Goal: Task Accomplishment & Management: Manage account settings

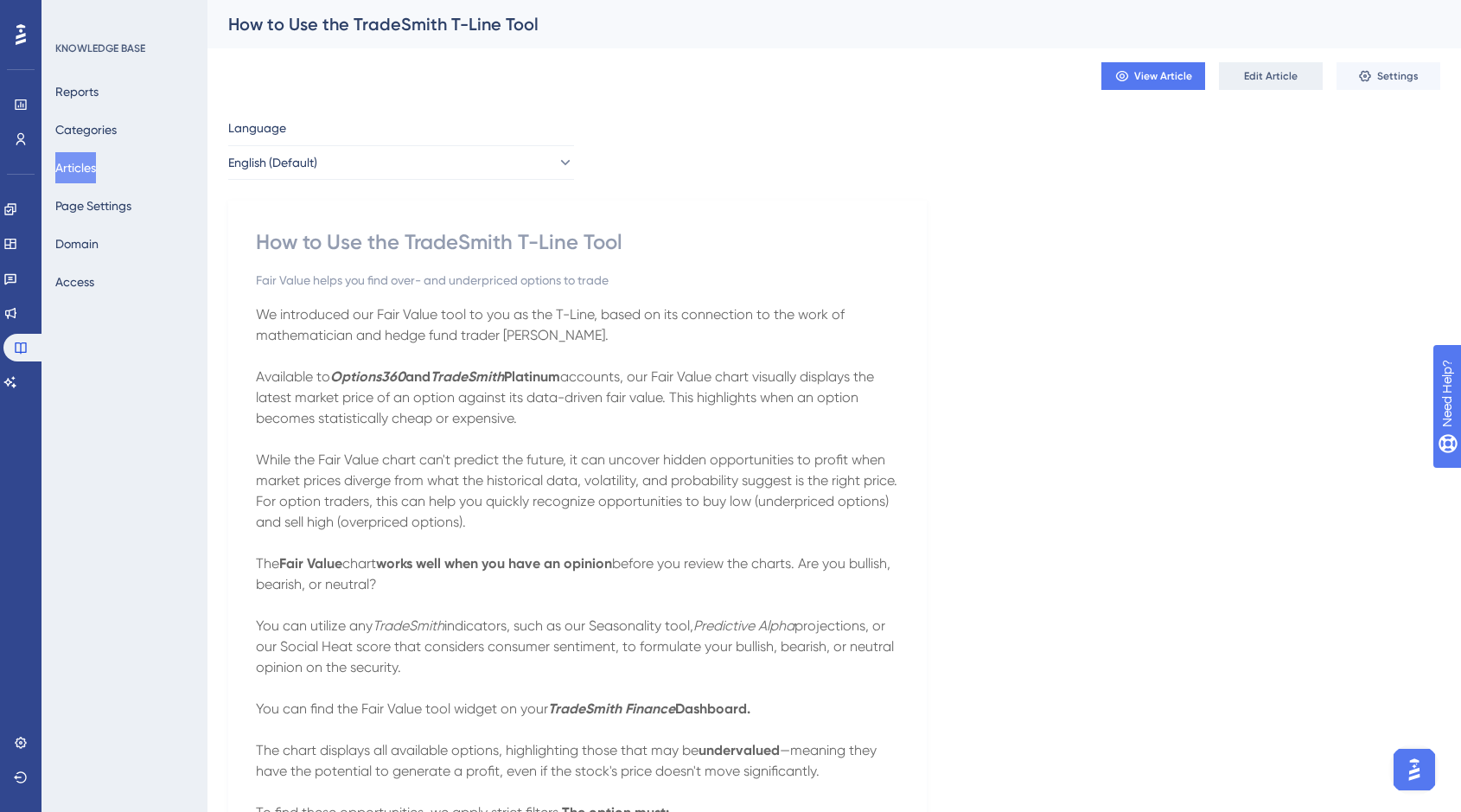
click at [1278, 82] on span "Edit Article" at bounding box center [1270, 76] width 54 height 14
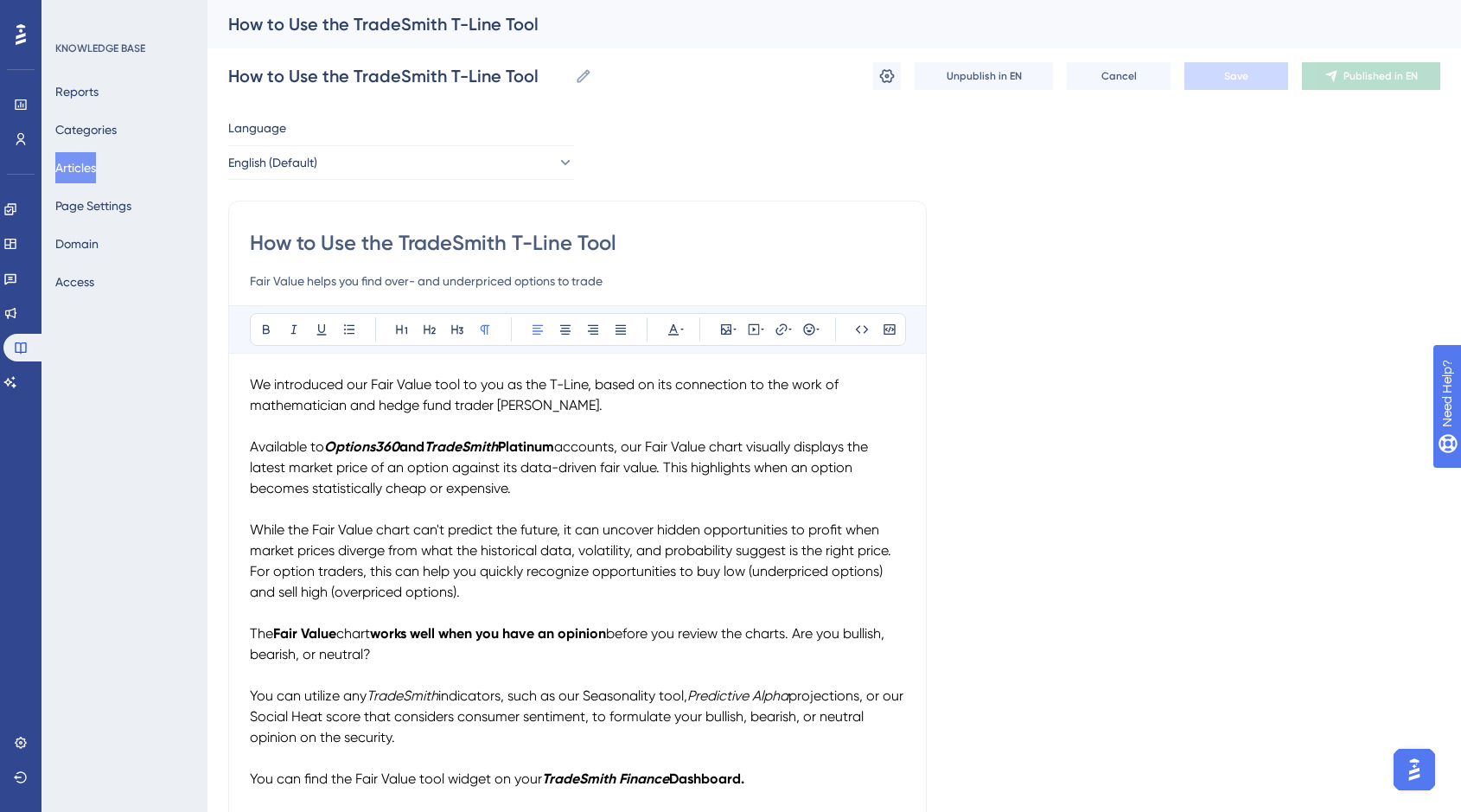
click at [126, 207] on button "Page Settings" at bounding box center [94, 206] width 76 height 31
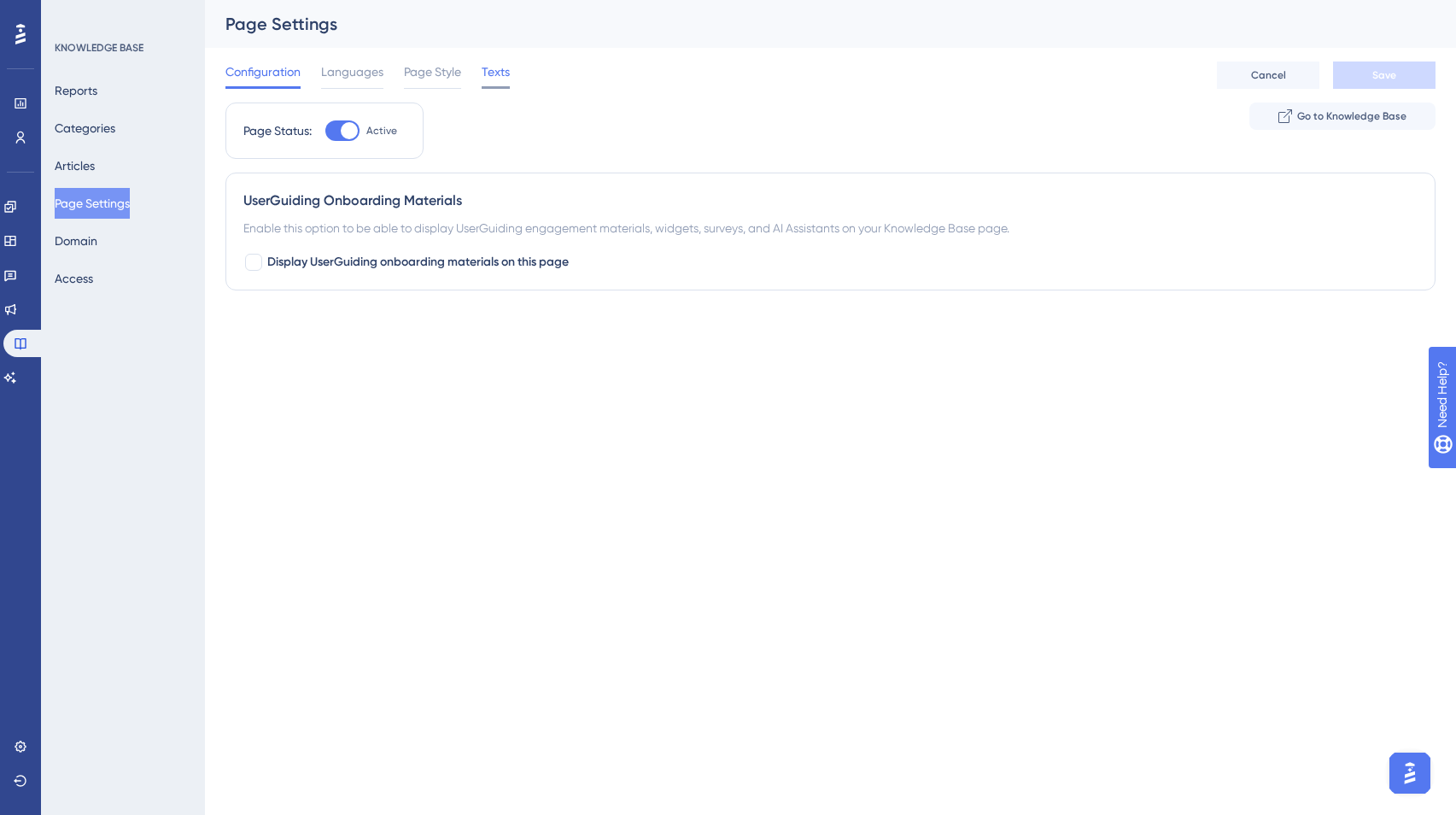
click at [504, 73] on span "Texts" at bounding box center [495, 71] width 28 height 20
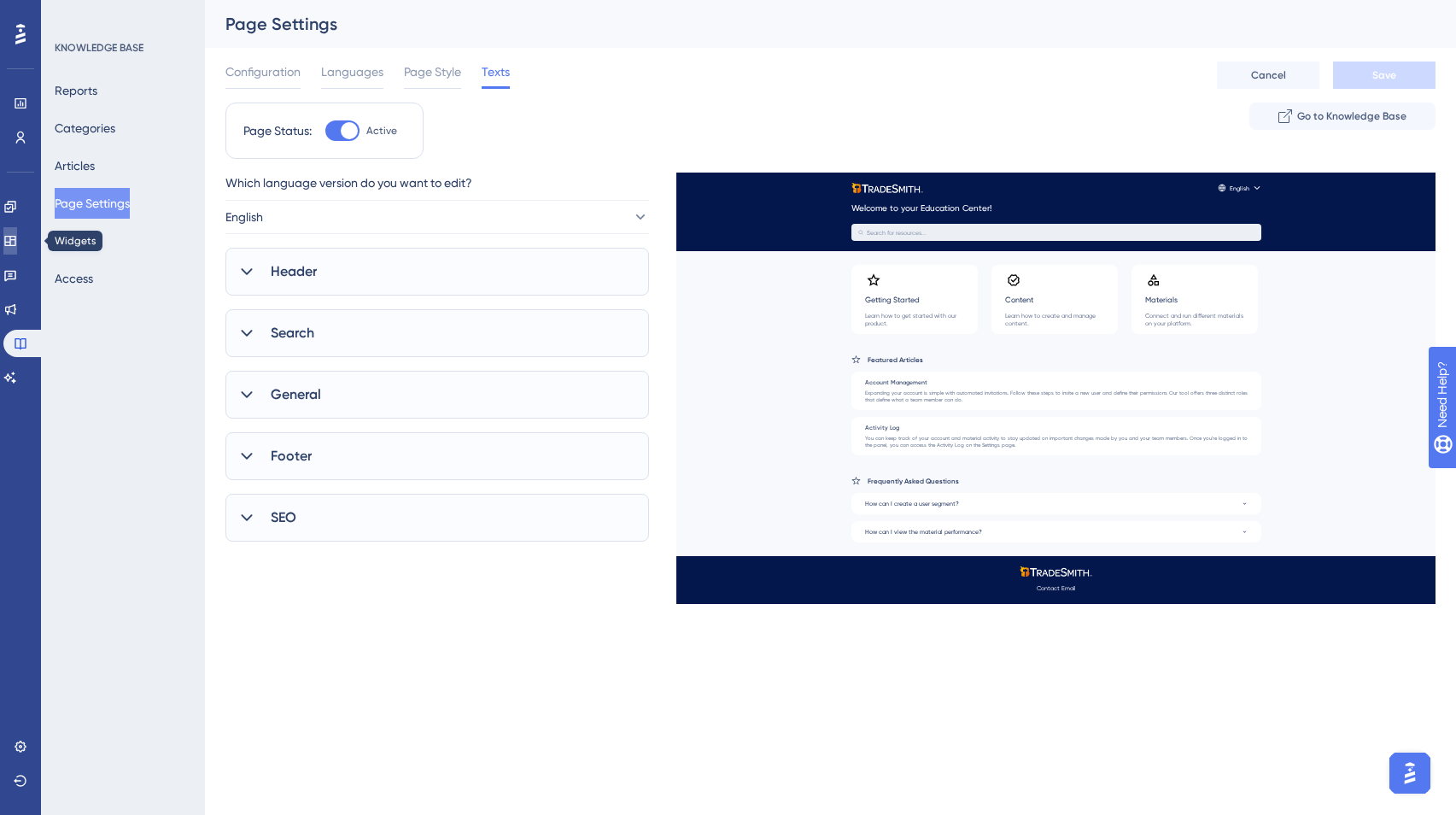
click at [15, 235] on icon at bounding box center [10, 240] width 12 height 11
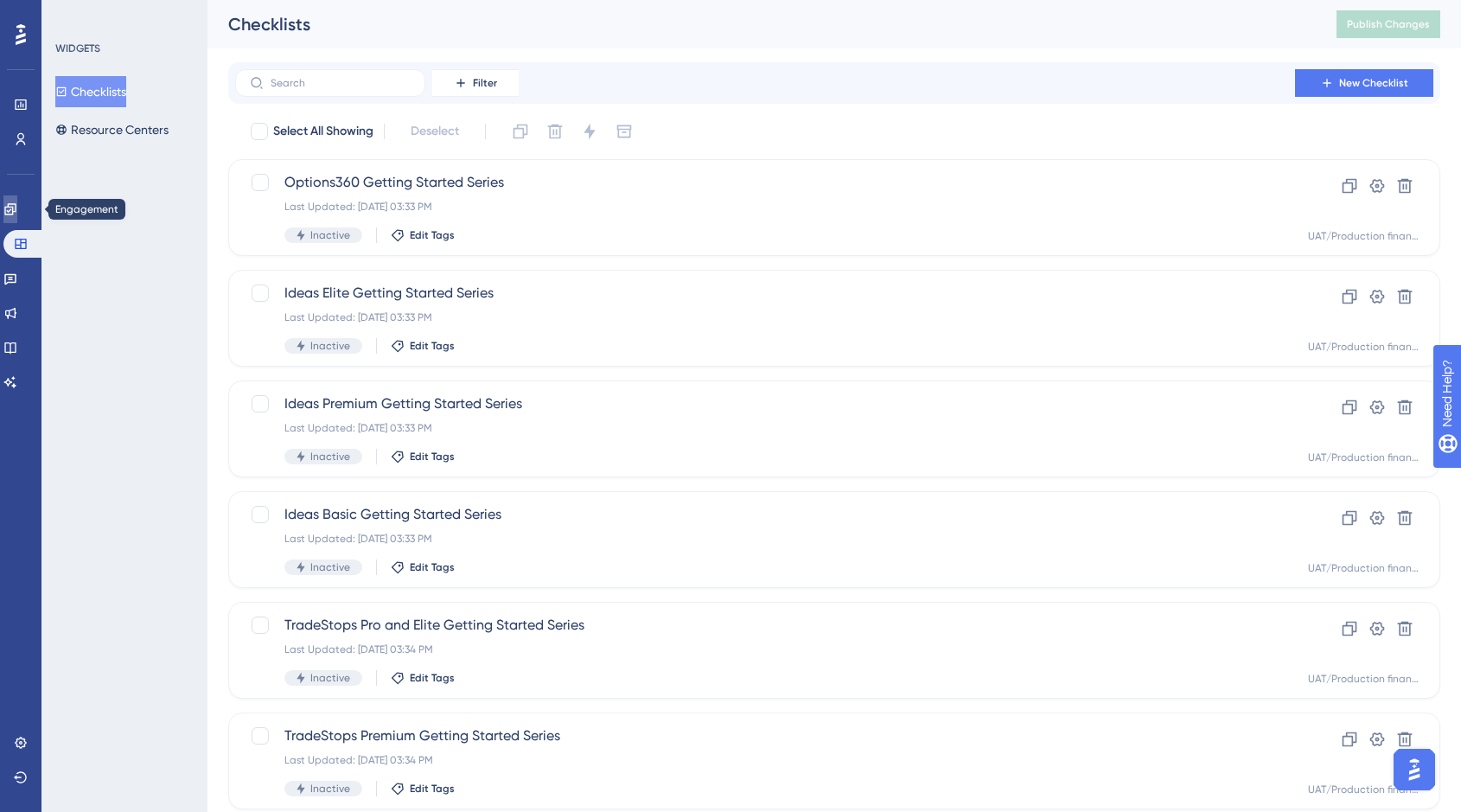
click at [18, 202] on icon at bounding box center [11, 209] width 14 height 14
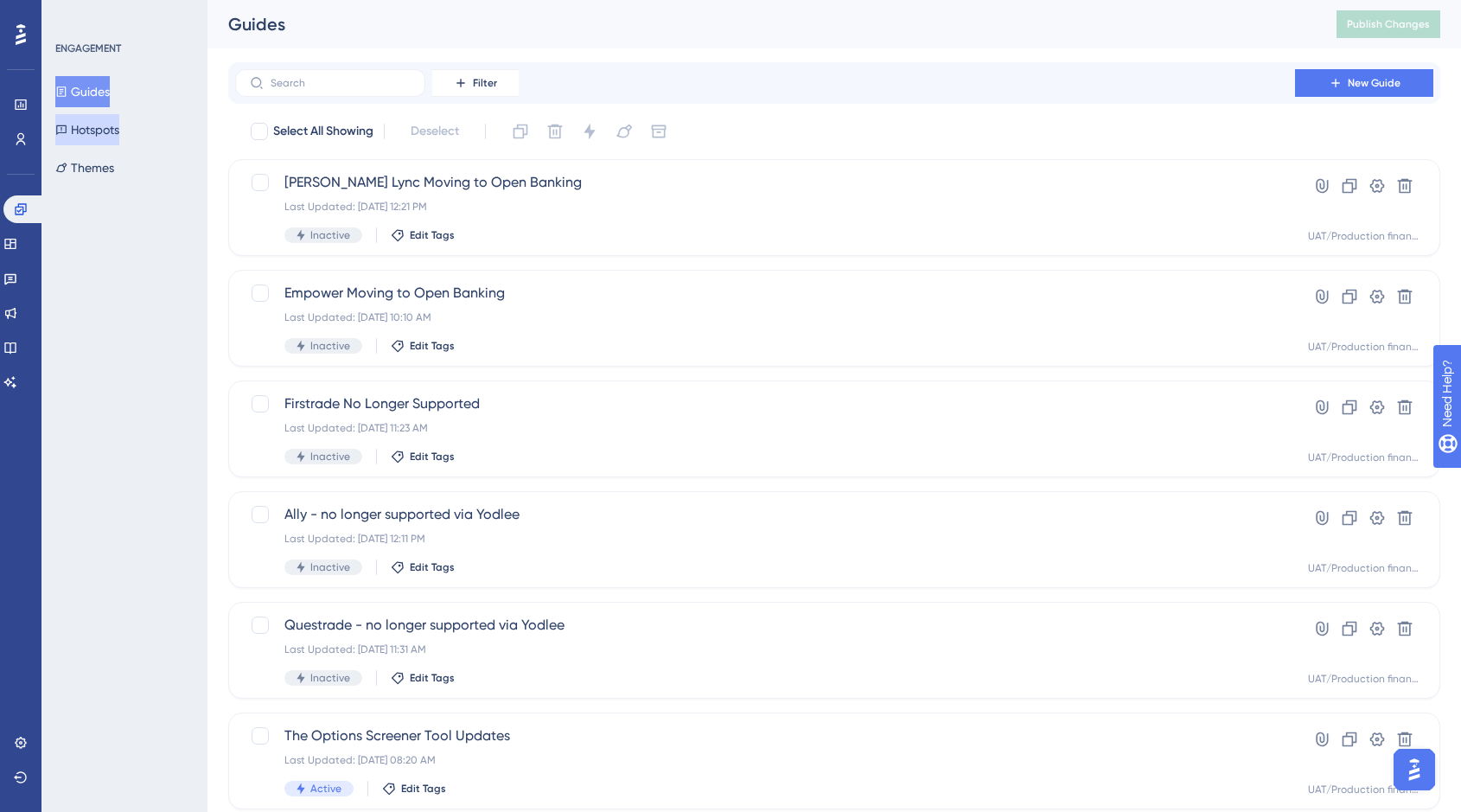
click at [115, 132] on button "Hotspots" at bounding box center [88, 130] width 64 height 31
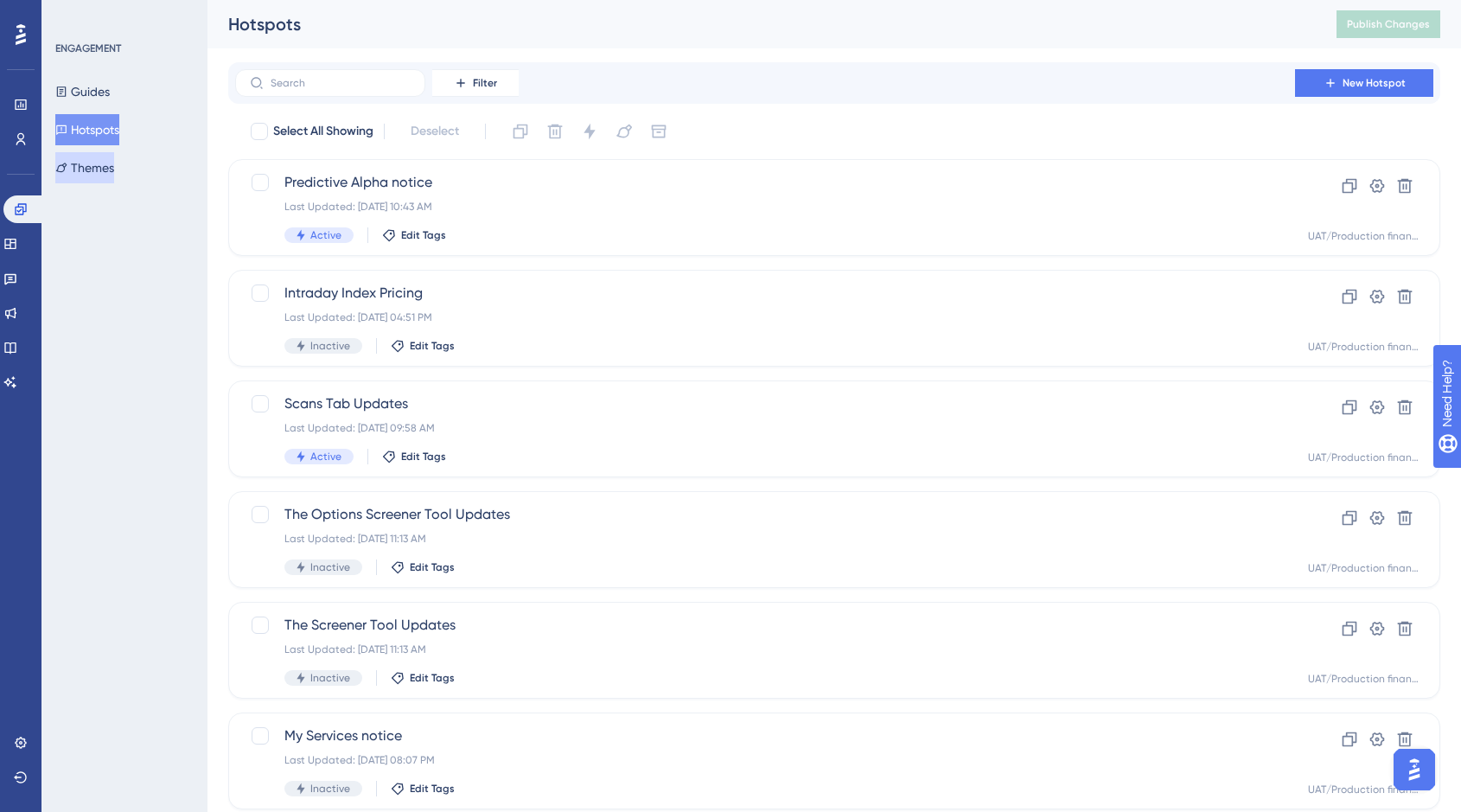
click at [110, 166] on button "Themes" at bounding box center [85, 168] width 59 height 31
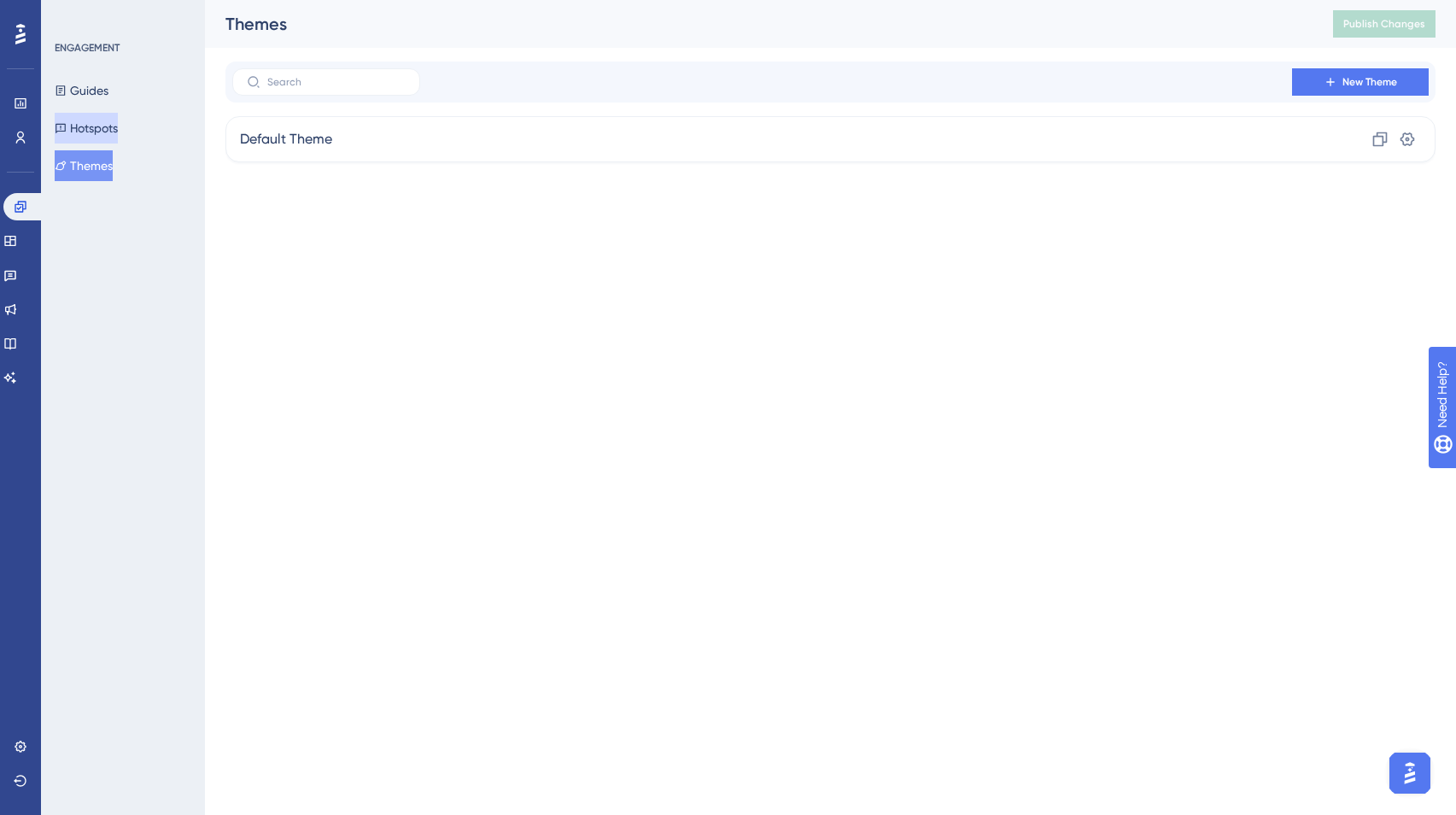
click at [100, 120] on button "Hotspots" at bounding box center [87, 128] width 64 height 31
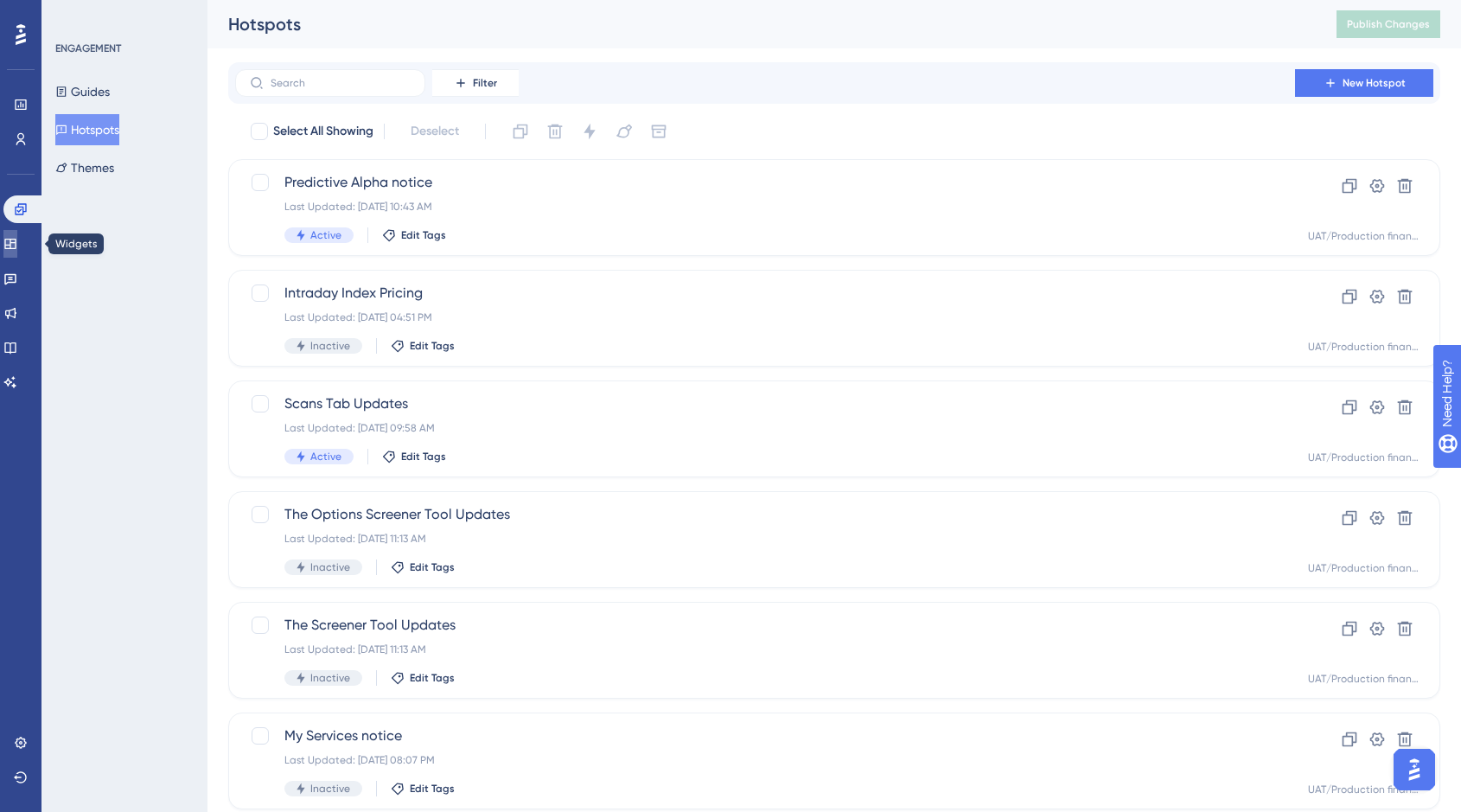
click at [16, 238] on icon at bounding box center [10, 243] width 12 height 11
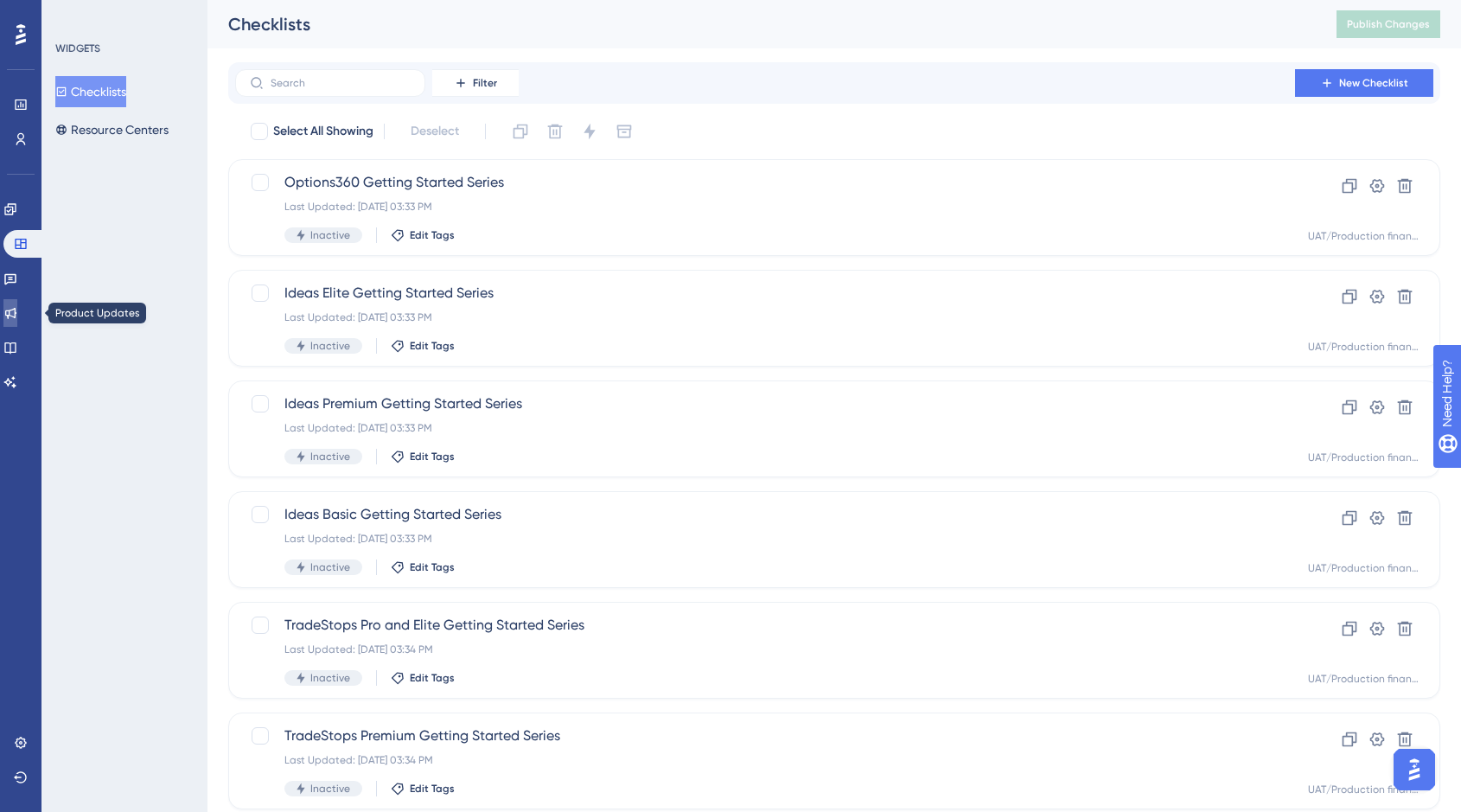
click at [18, 313] on icon at bounding box center [11, 312] width 14 height 14
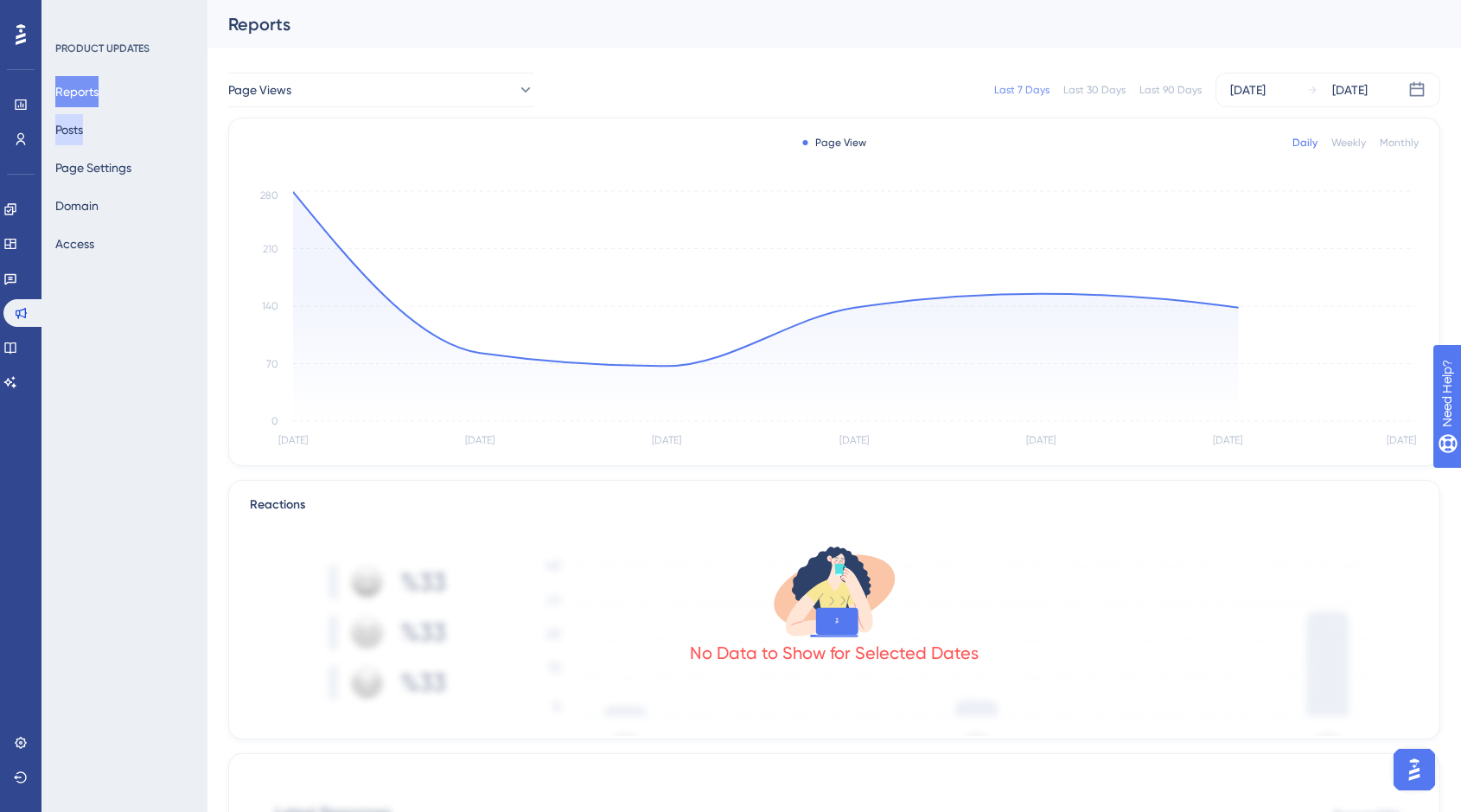
click at [83, 129] on button "Posts" at bounding box center [69, 130] width 27 height 31
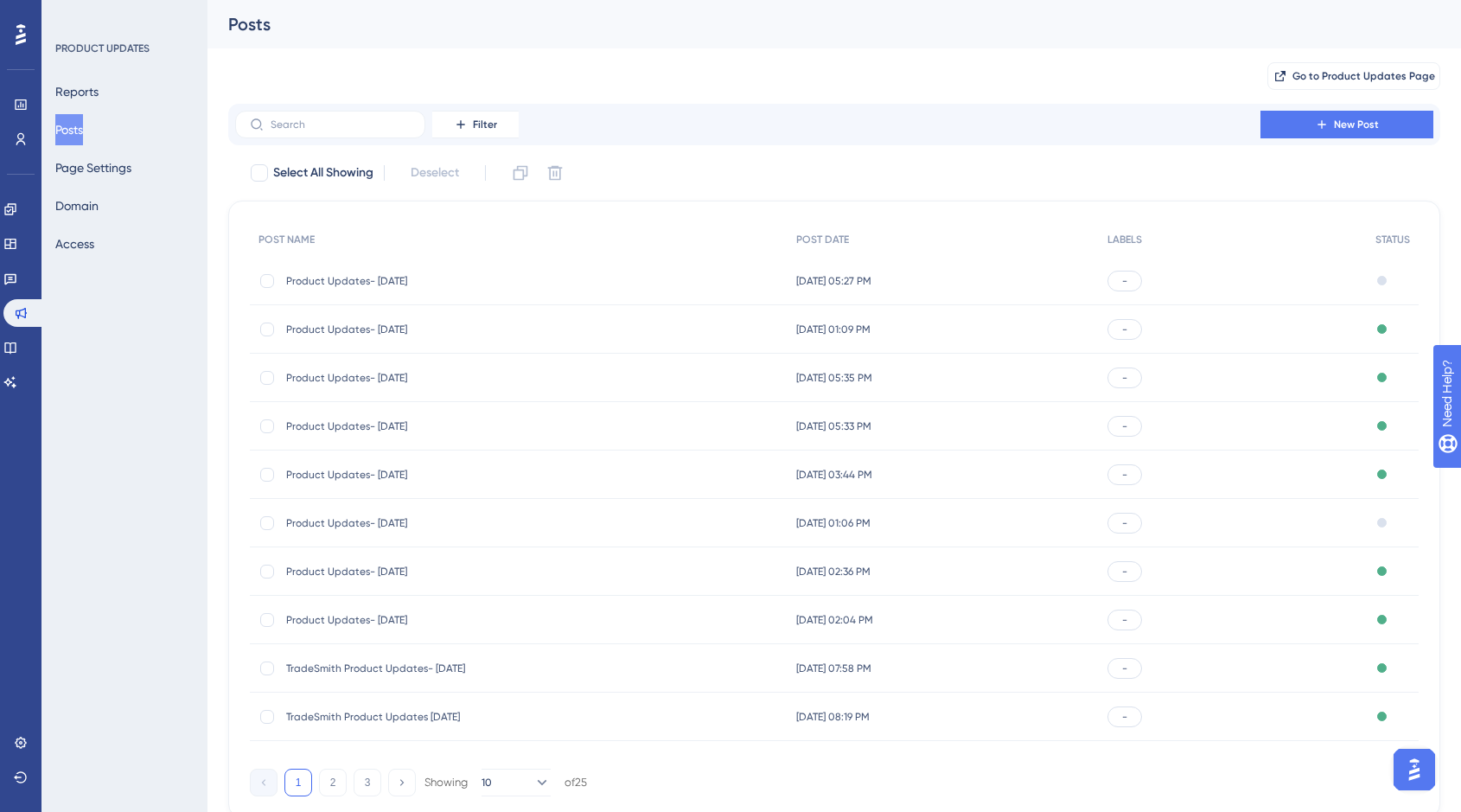
click at [407, 623] on span "Product Updates- [DATE]" at bounding box center [424, 620] width 276 height 14
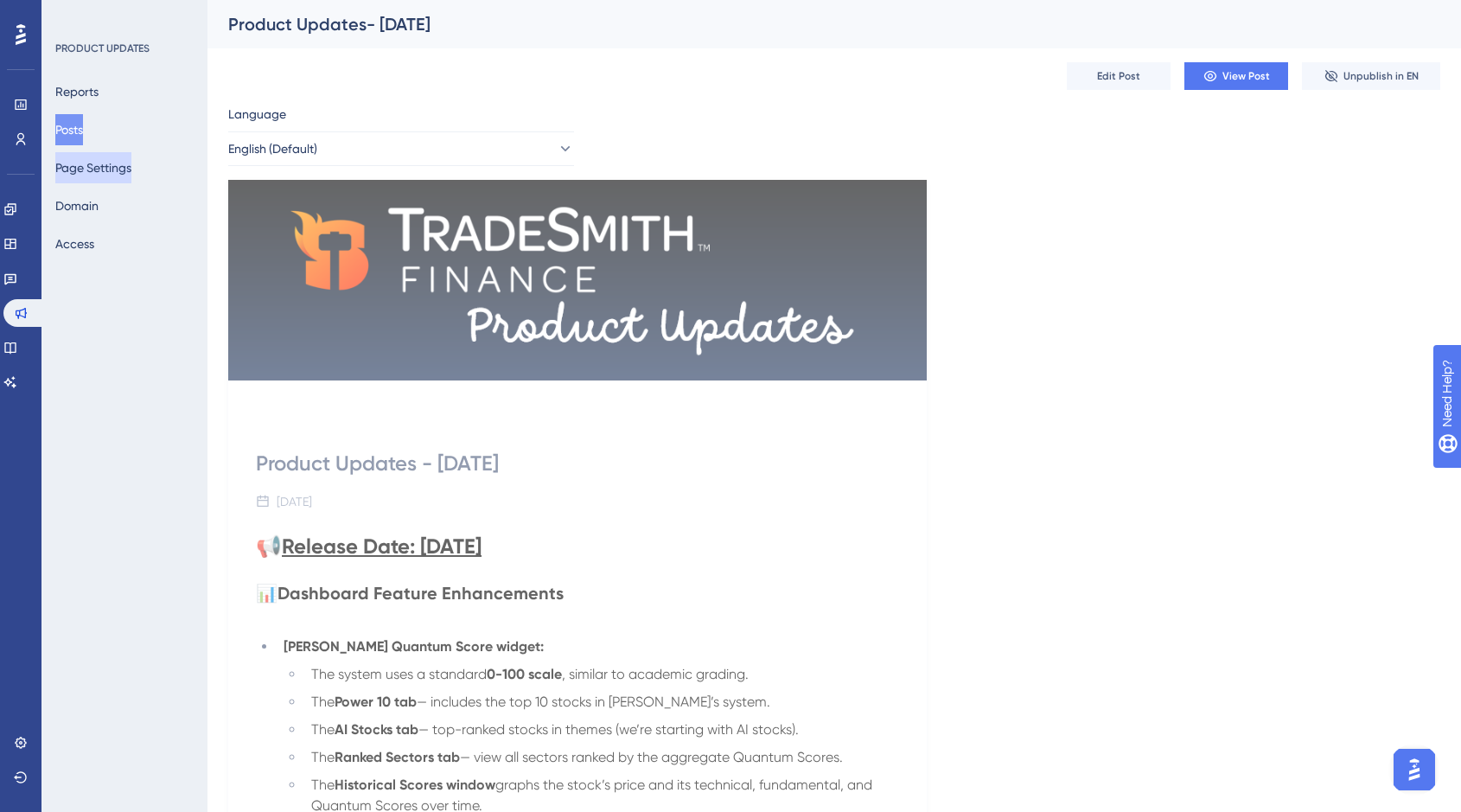
click at [132, 164] on button "Page Settings" at bounding box center [94, 168] width 76 height 31
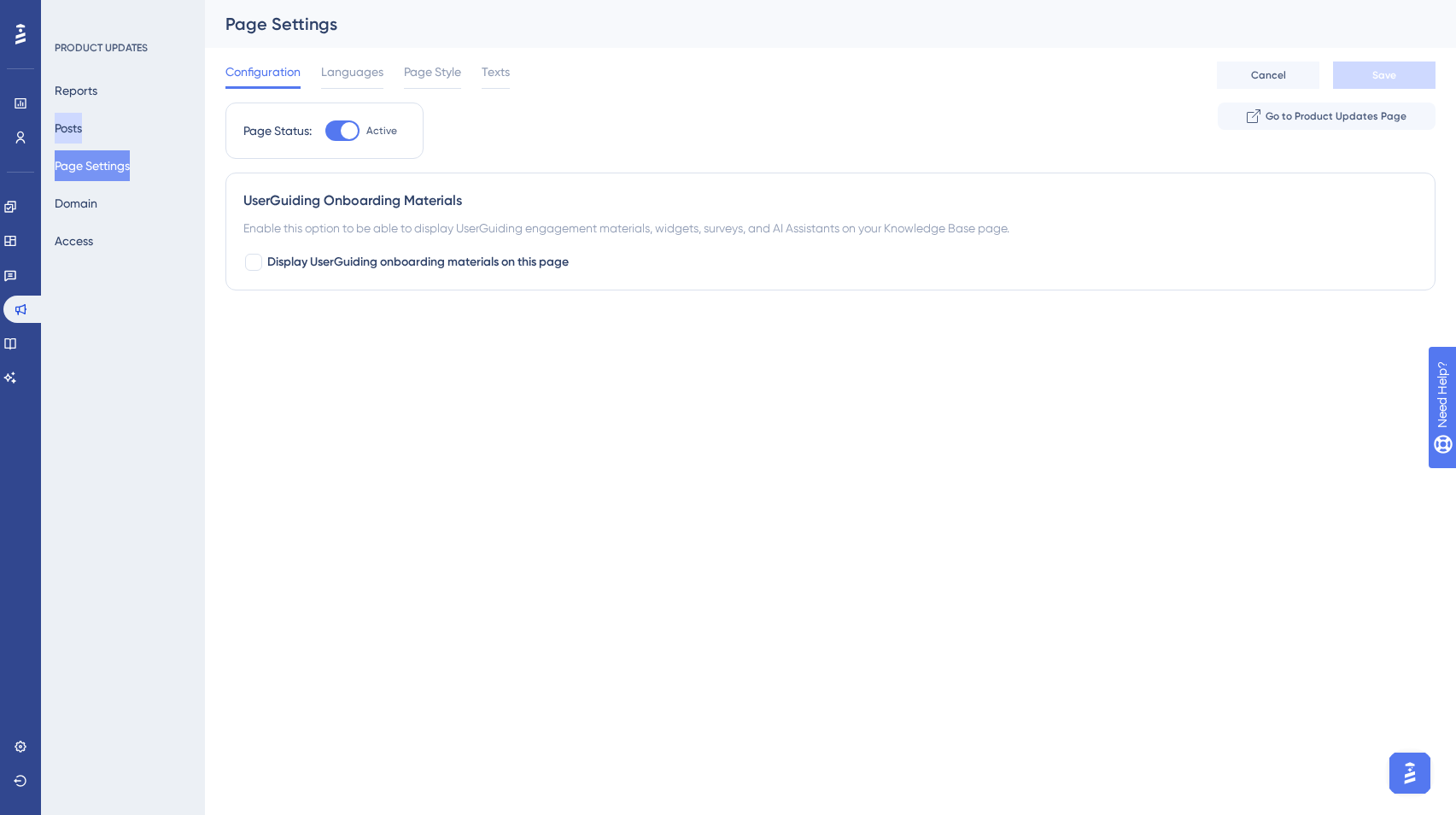
click at [82, 122] on button "Posts" at bounding box center [68, 128] width 27 height 31
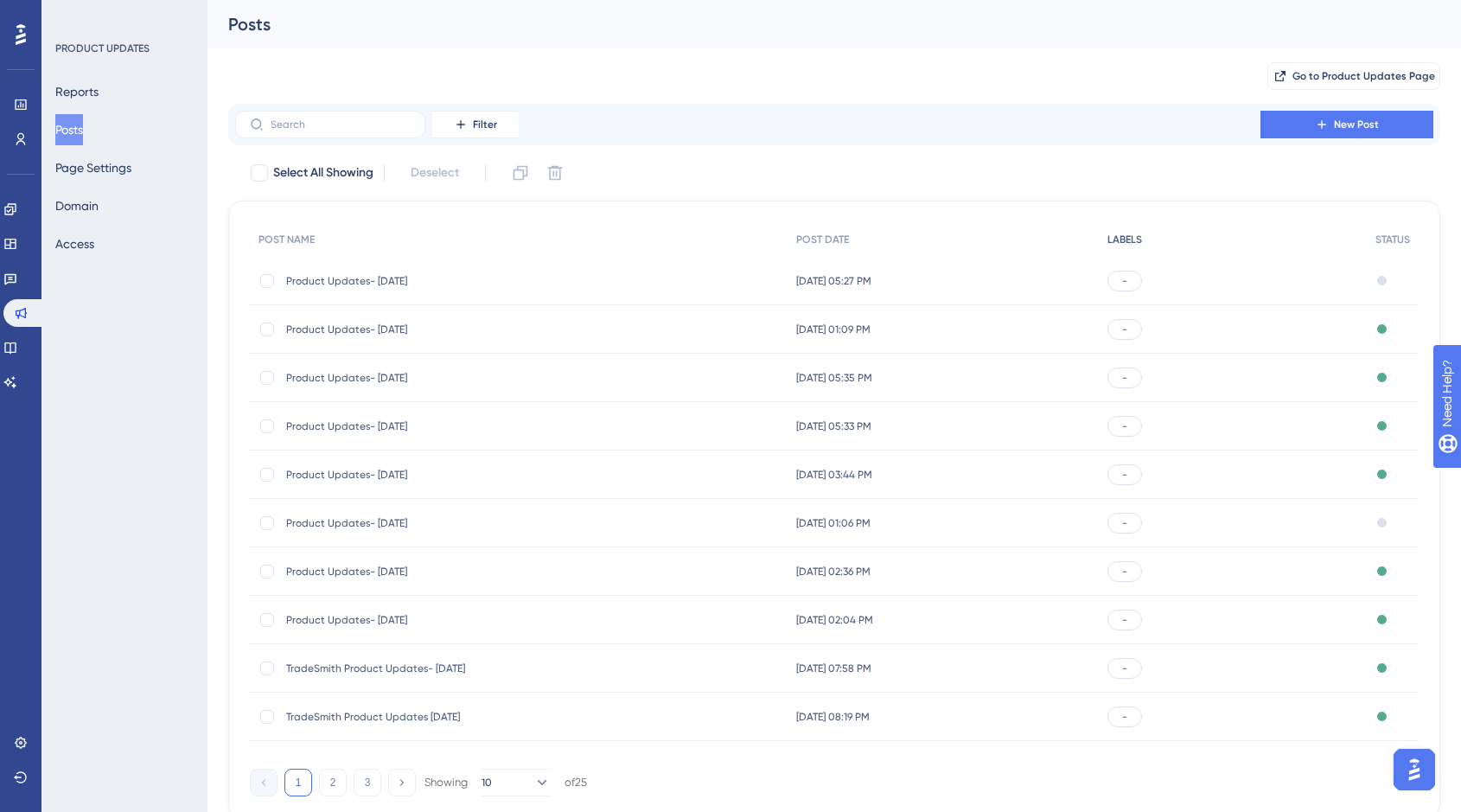
click at [1142, 238] on span "LABELS" at bounding box center [1123, 239] width 34 height 14
click at [355, 276] on span "Product Updates- [DATE]" at bounding box center [424, 281] width 276 height 14
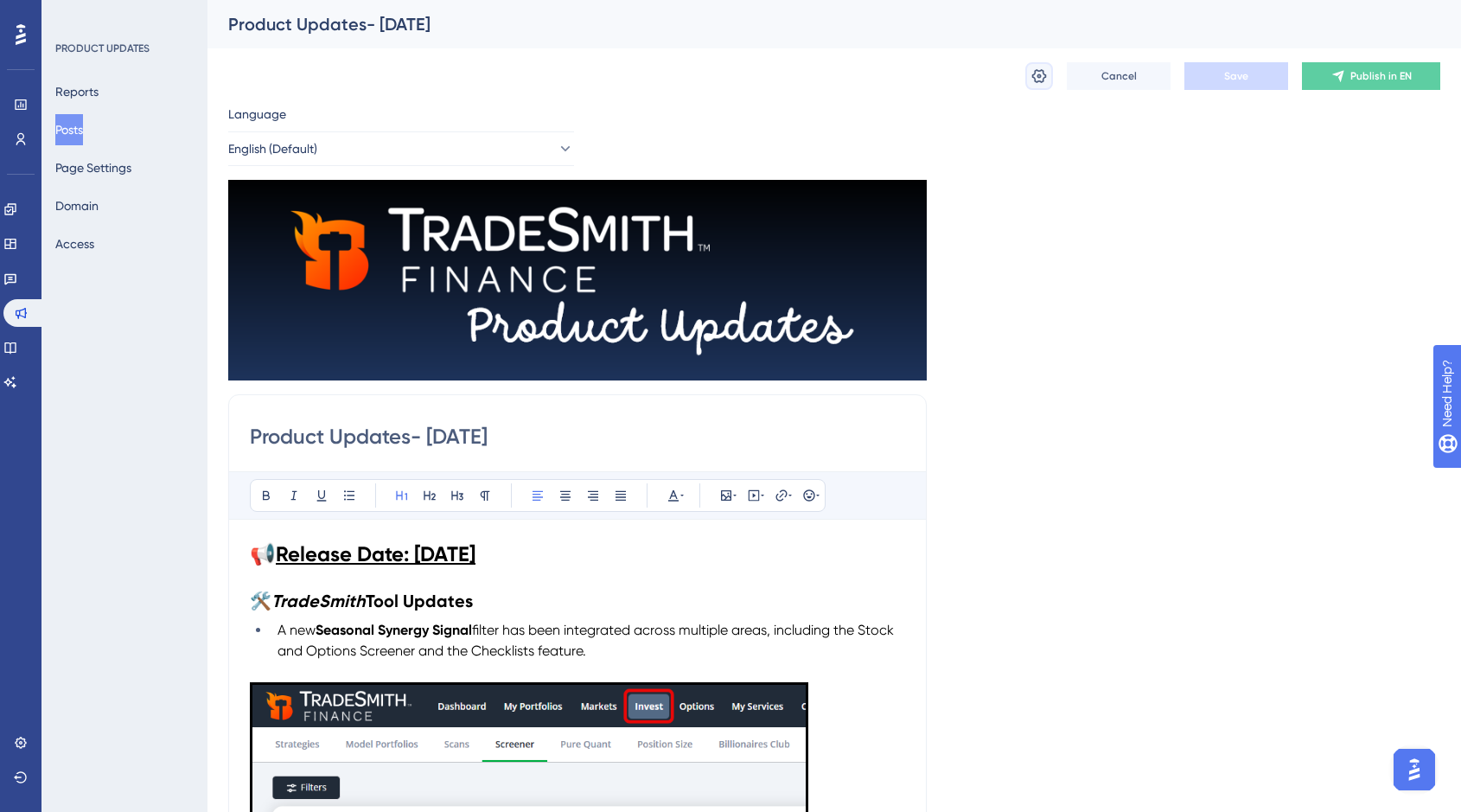
click at [1035, 76] on icon at bounding box center [1039, 76] width 18 height 18
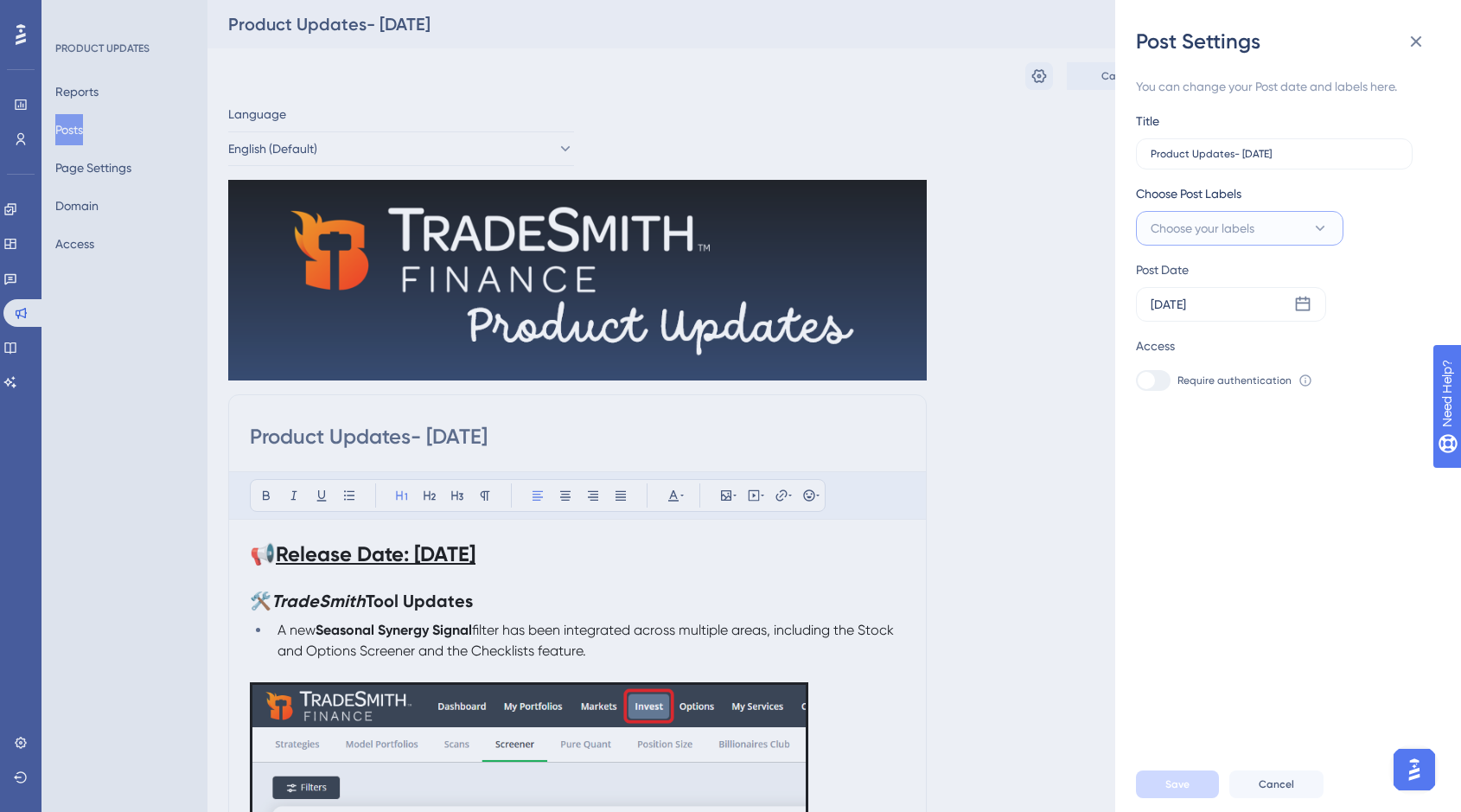
click at [1319, 229] on icon at bounding box center [1320, 227] width 10 height 5
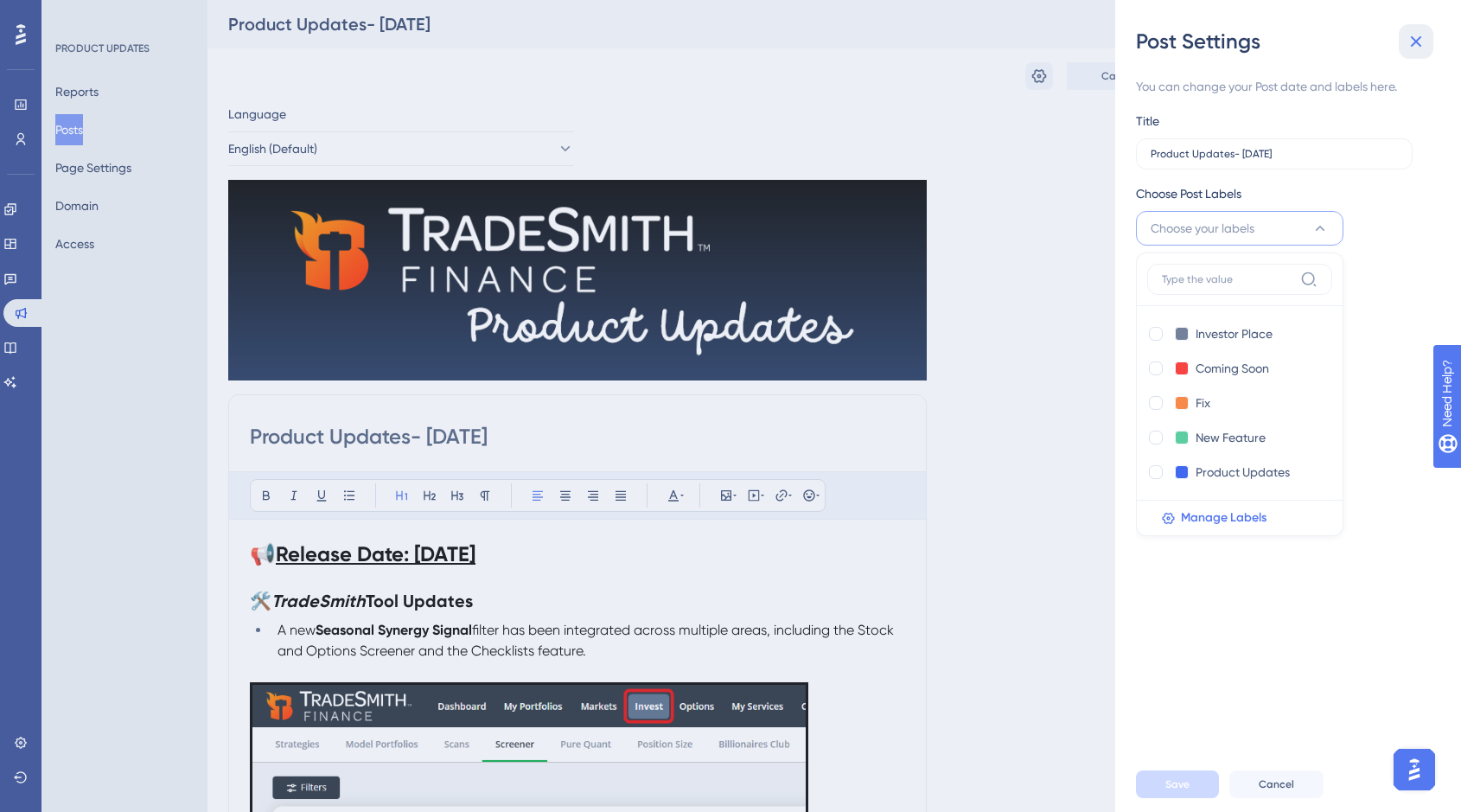
drag, startPoint x: 1417, startPoint y: 46, endPoint x: 1412, endPoint y: 62, distance: 16.8
click at [1417, 46] on icon at bounding box center [1415, 41] width 20 height 20
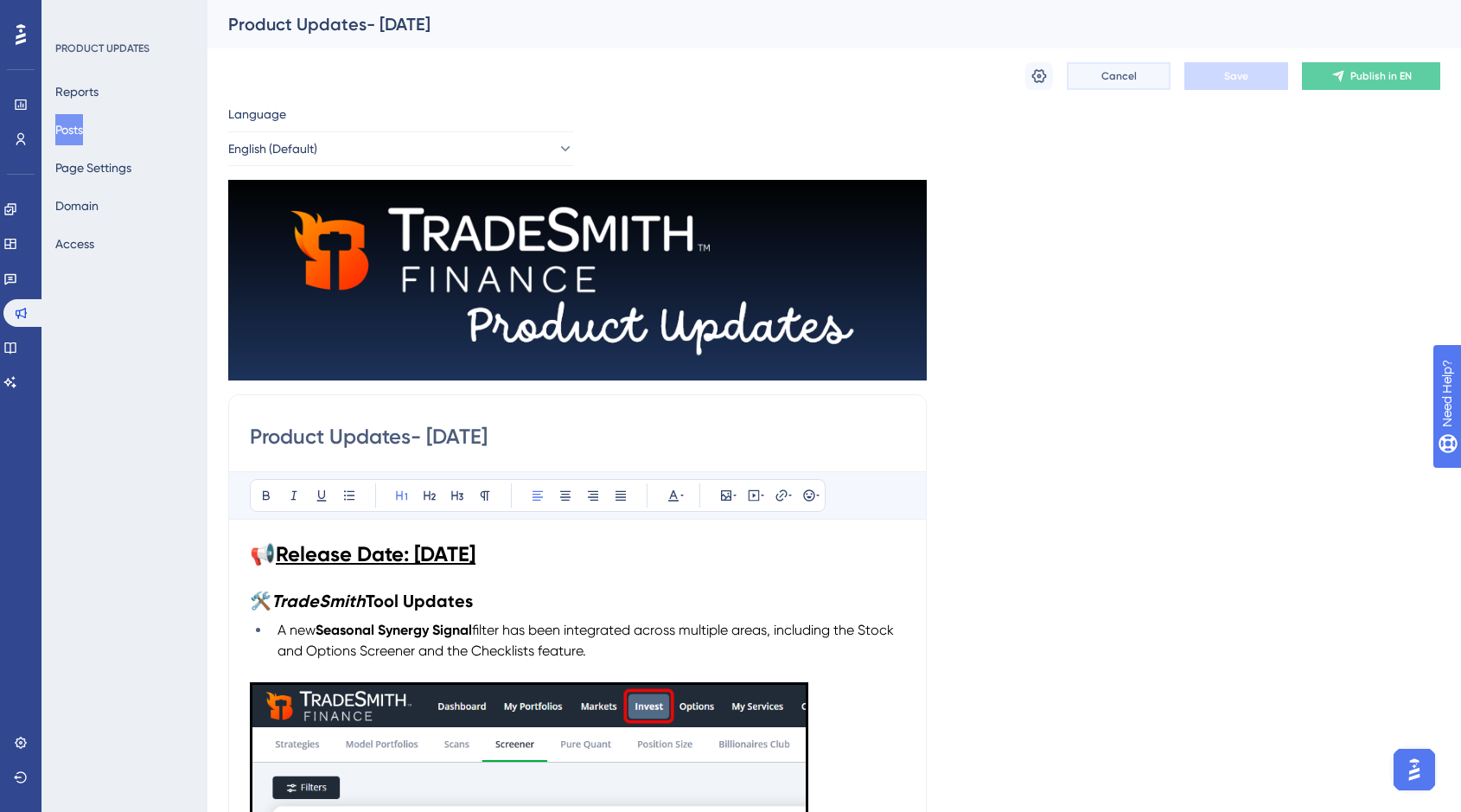
click at [1121, 72] on span "Cancel" at bounding box center [1118, 76] width 35 height 14
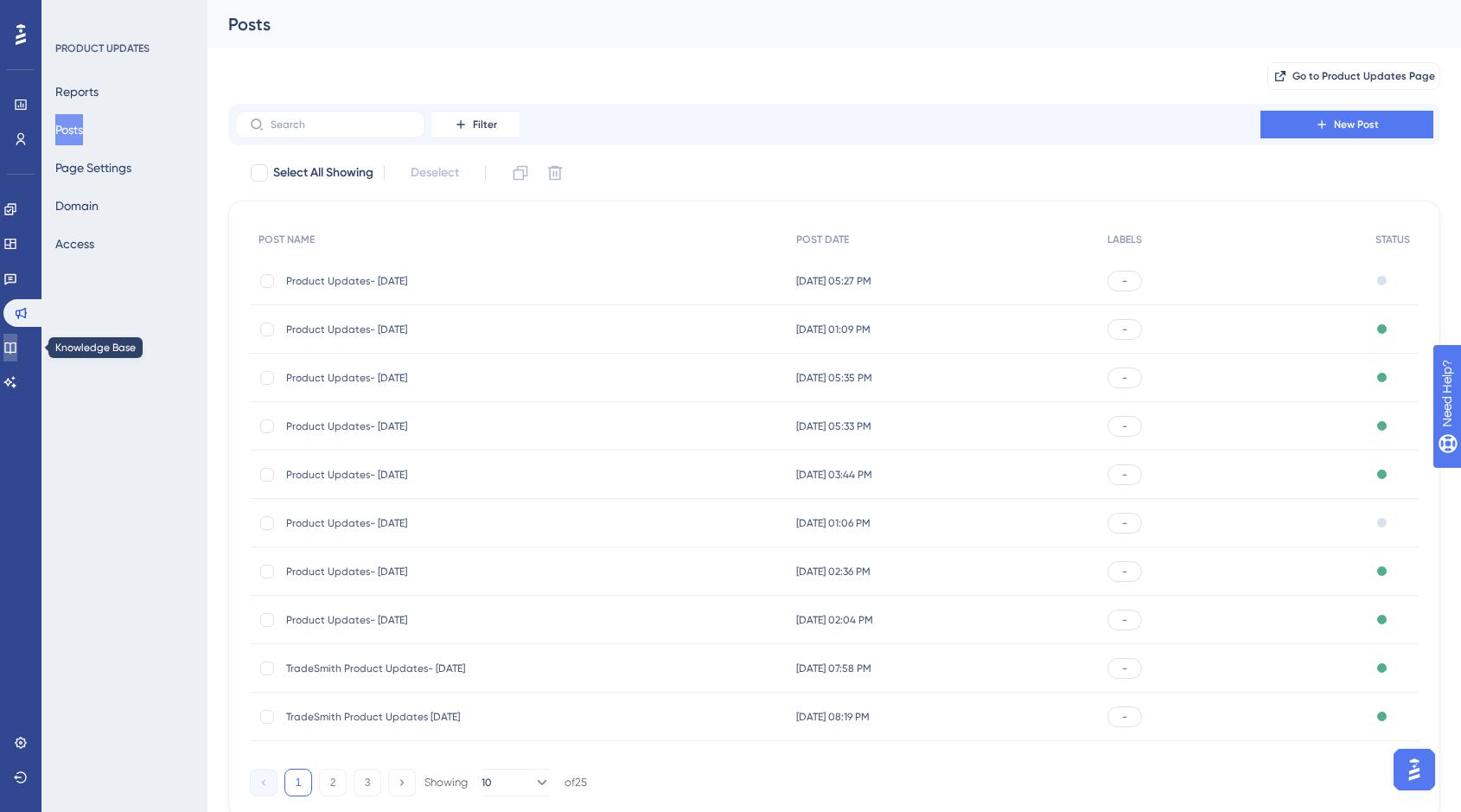
click at [16, 345] on icon at bounding box center [10, 348] width 12 height 12
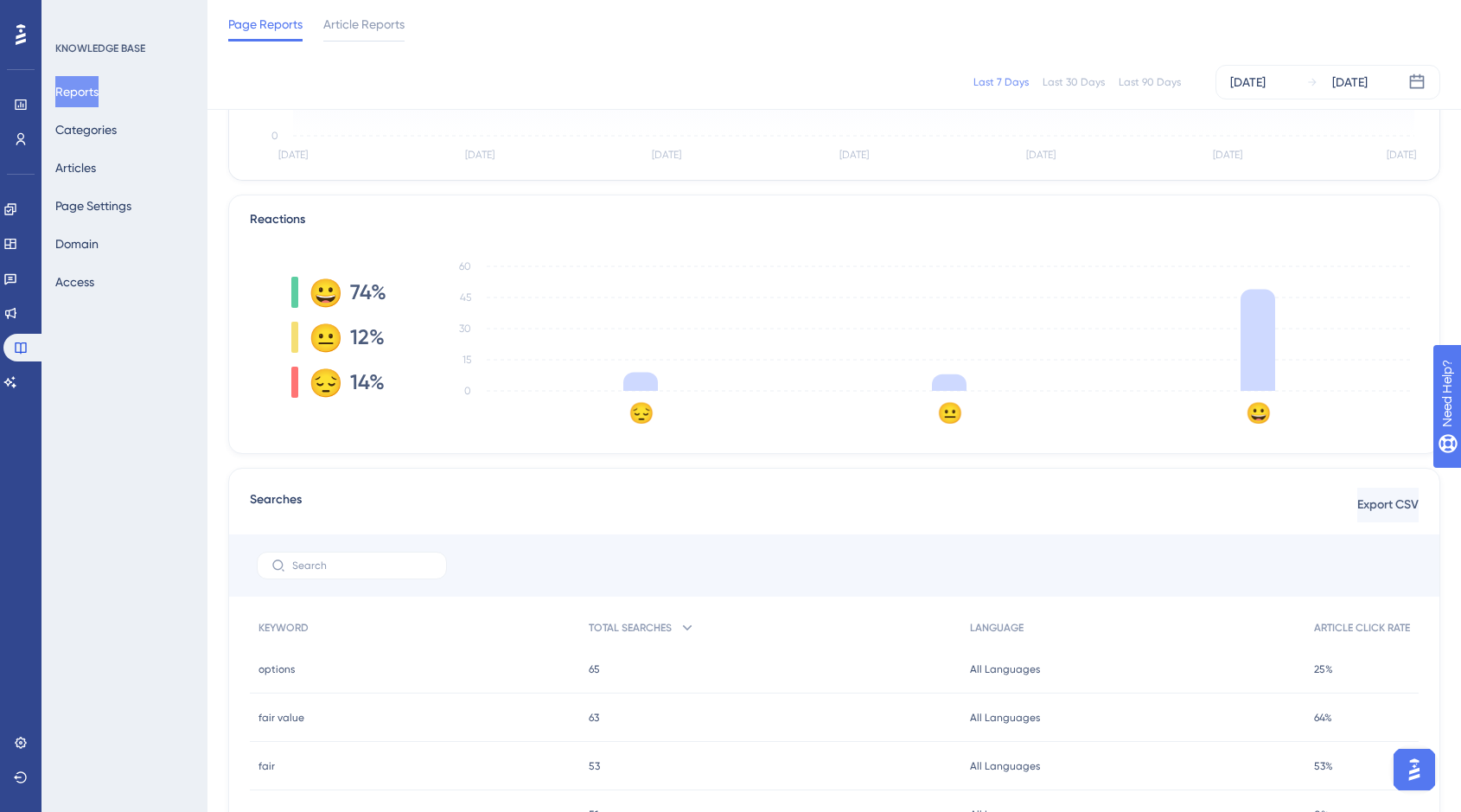
scroll to position [565, 0]
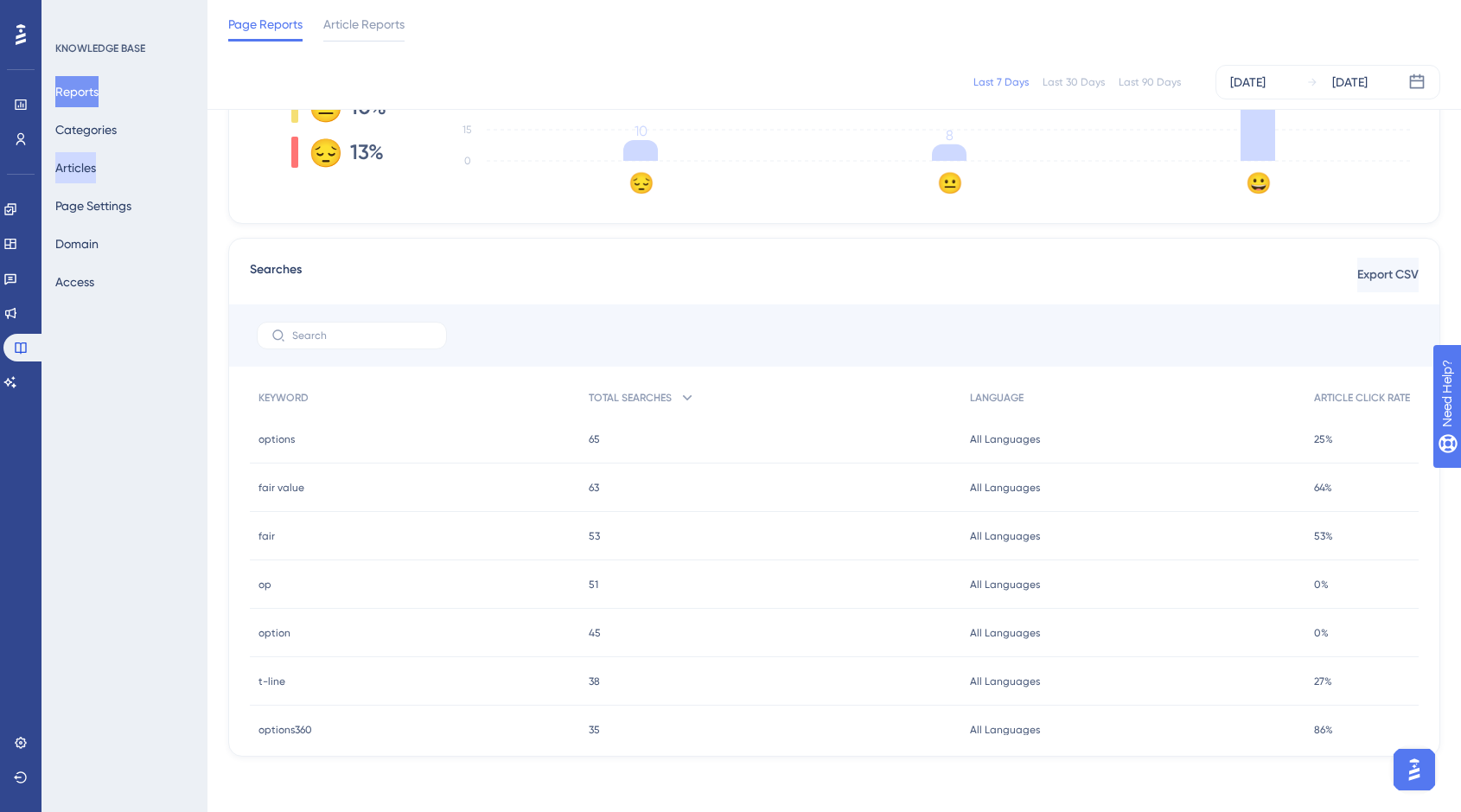
click at [96, 177] on button "Articles" at bounding box center [76, 168] width 41 height 31
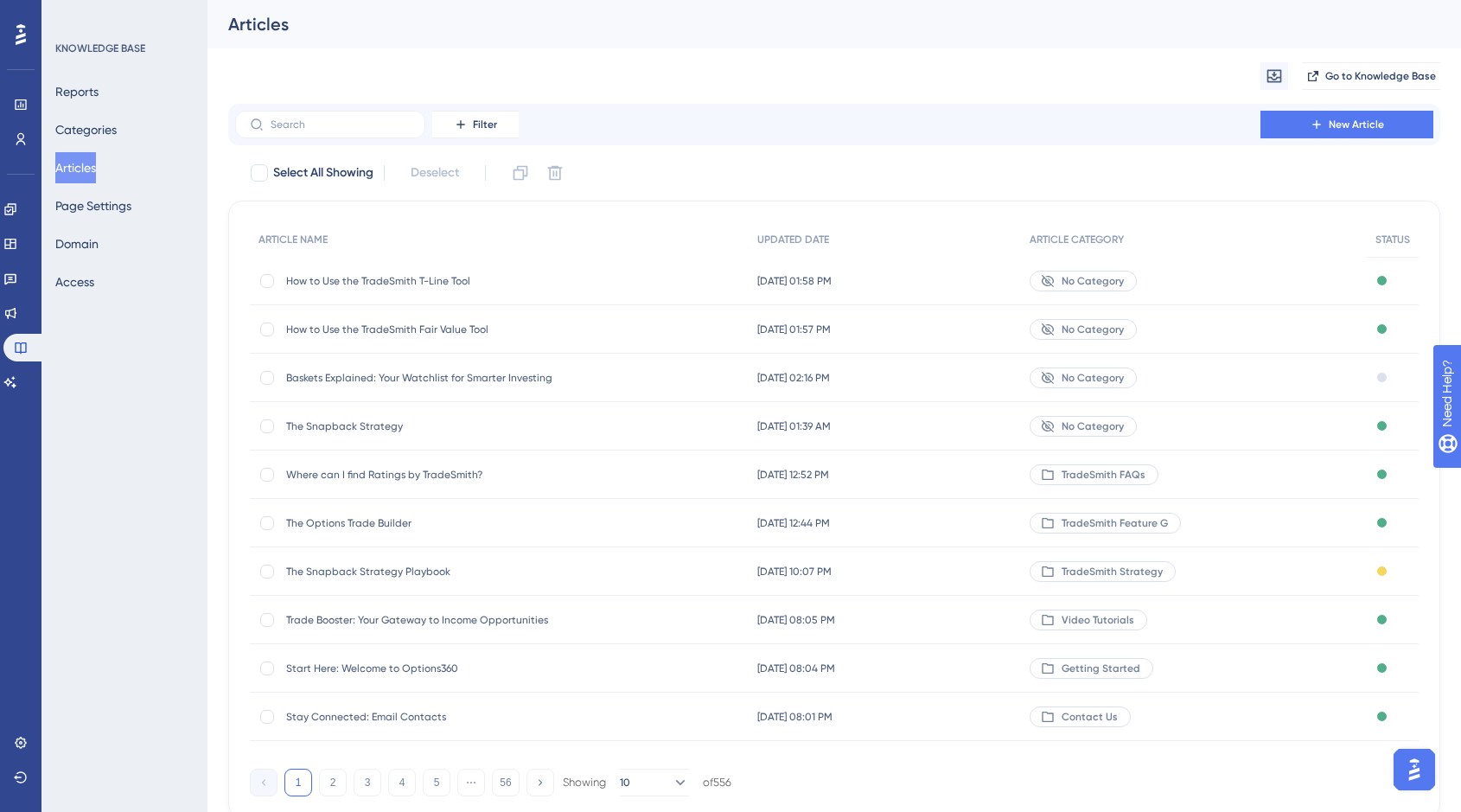
click at [389, 377] on span "Baskets Explained: Your Watchlist for Smarter Investing" at bounding box center [424, 378] width 276 height 14
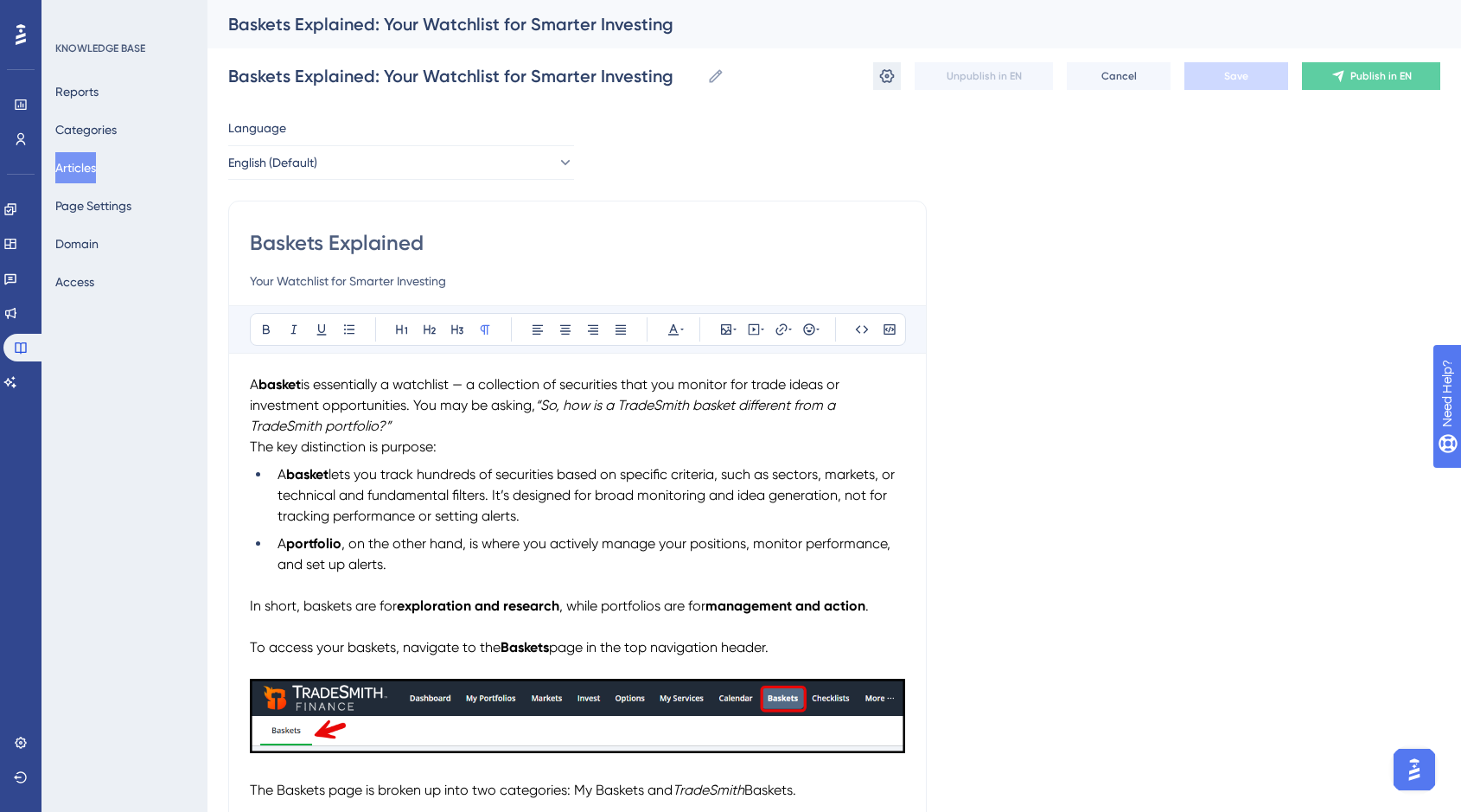
click at [885, 75] on icon at bounding box center [887, 76] width 15 height 14
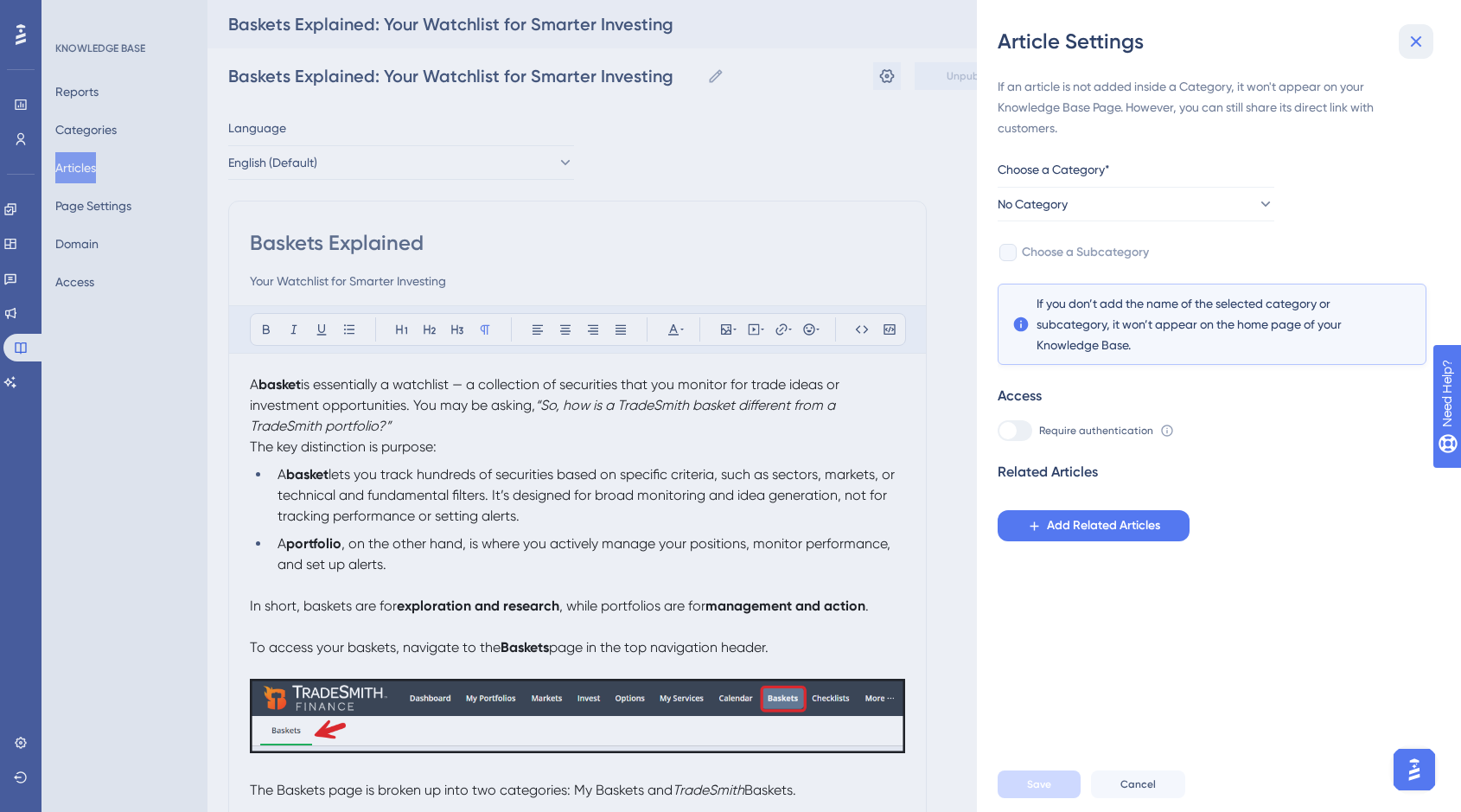
click at [1418, 42] on icon at bounding box center [1416, 42] width 12 height 12
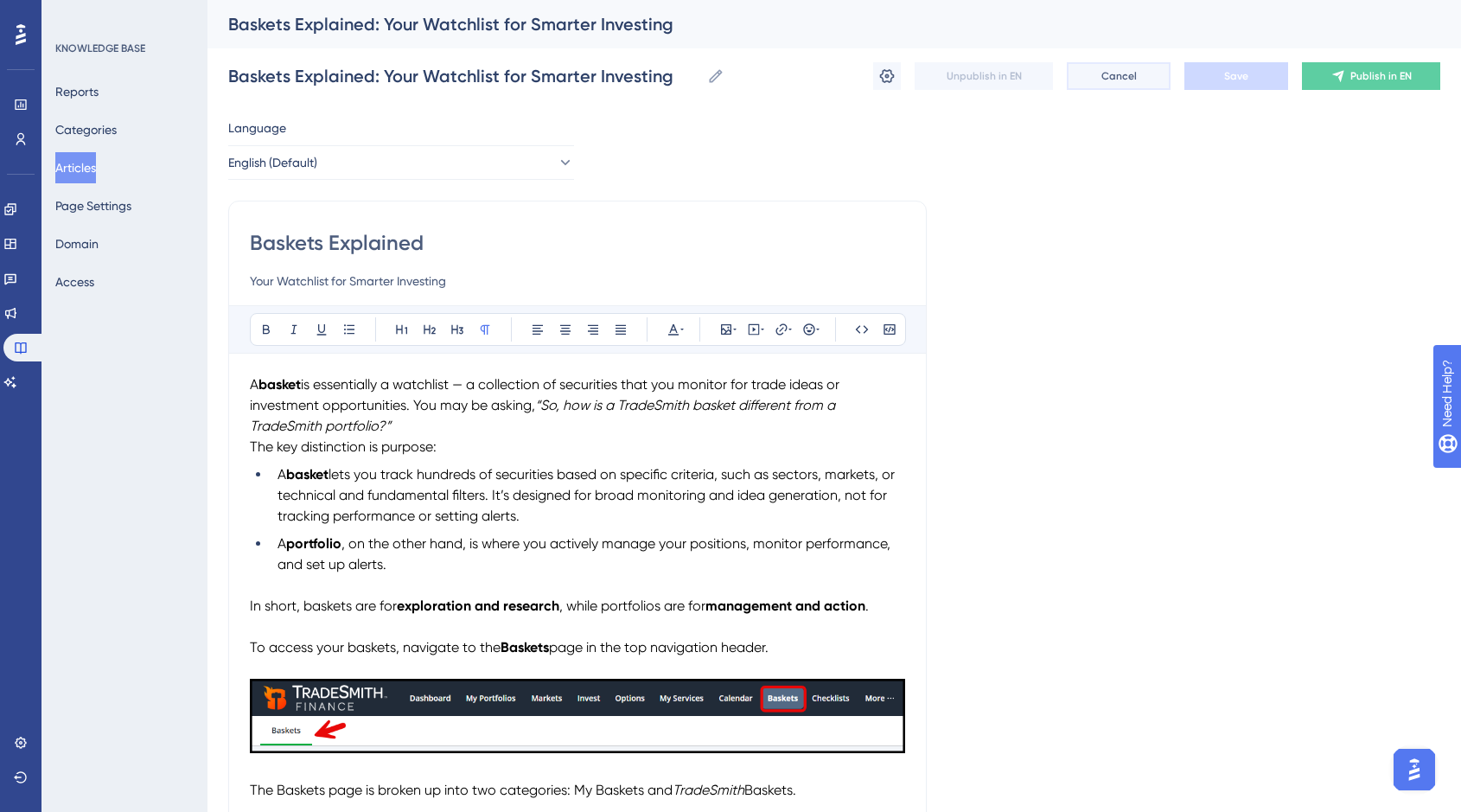
click at [1129, 78] on span "Cancel" at bounding box center [1118, 76] width 35 height 14
